Goal: Task Accomplishment & Management: Use online tool/utility

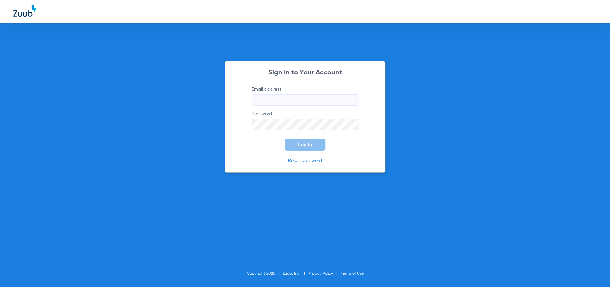
type input "[EMAIL_ADDRESS][DOMAIN_NAME]"
click at [297, 144] on button "Log In" at bounding box center [304, 145] width 41 height 12
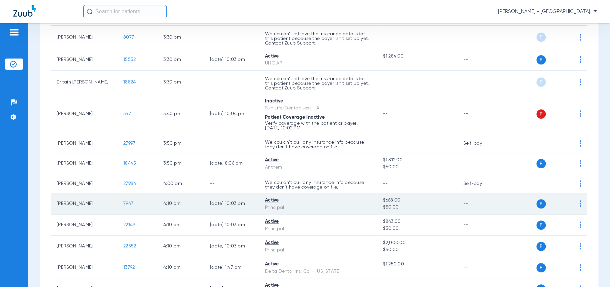
scroll to position [1799, 0]
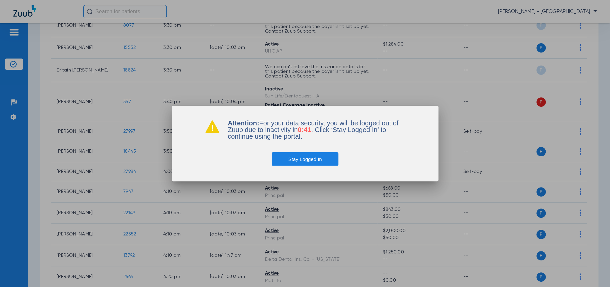
click at [447, 82] on div at bounding box center [305, 143] width 610 height 287
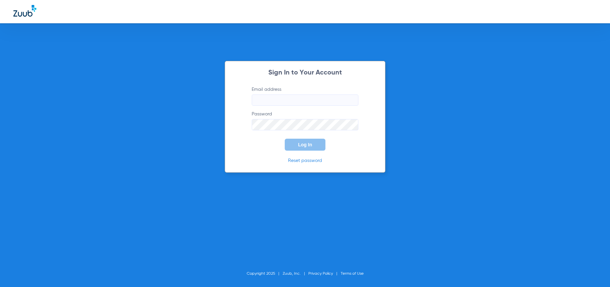
type input "[EMAIL_ADDRESS][DOMAIN_NAME]"
